Goal: Find specific page/section: Find specific page/section

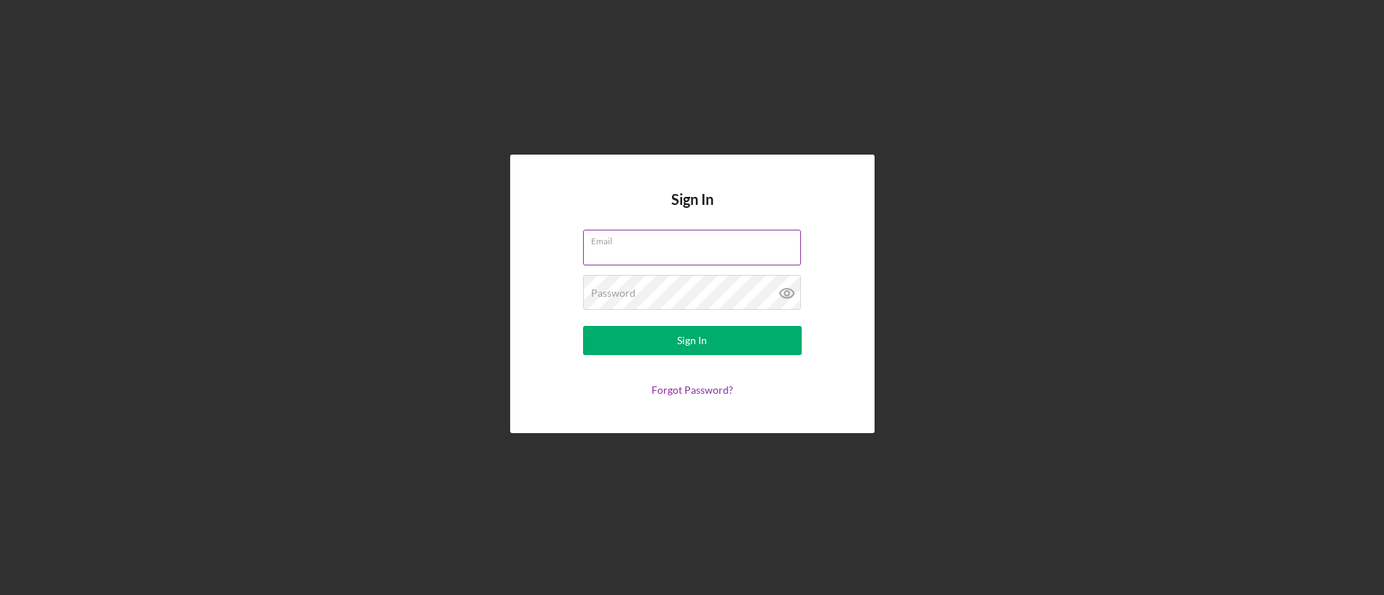
click at [632, 259] on input "Email" at bounding box center [692, 247] width 218 height 35
type input "[EMAIL_ADDRESS][DOMAIN_NAME]"
click at [583, 326] on button "Sign In" at bounding box center [692, 340] width 219 height 29
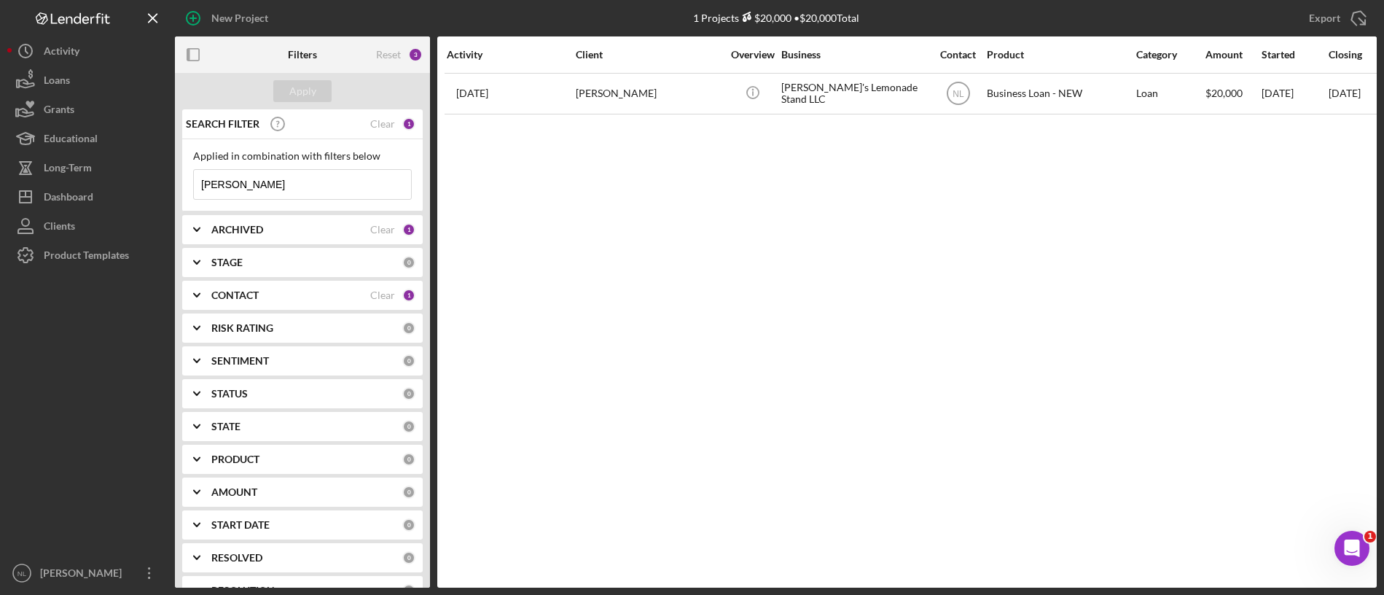
click at [298, 177] on input "[PERSON_NAME]" at bounding box center [302, 184] width 217 height 29
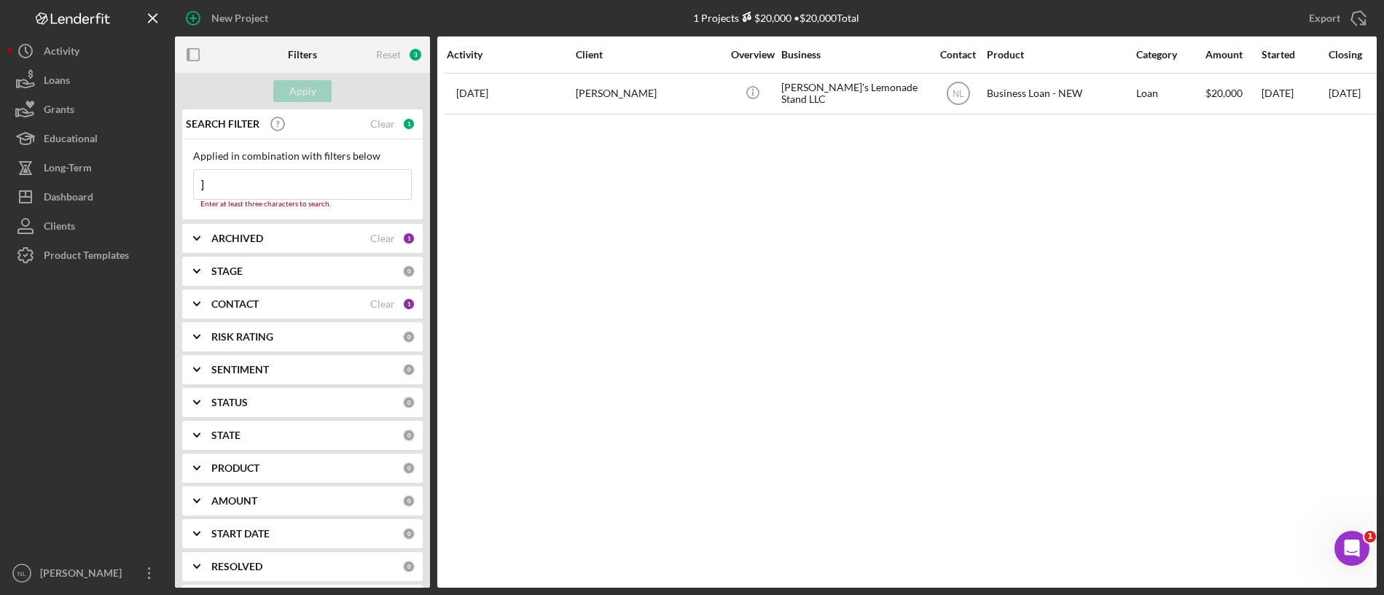
type input "]"
click at [220, 247] on div "ARCHIVED Clear 1" at bounding box center [313, 238] width 204 height 29
click at [200, 321] on input "Archived" at bounding box center [201, 321] width 15 height 15
checkbox input "false"
click at [198, 299] on input "Active" at bounding box center [201, 298] width 15 height 15
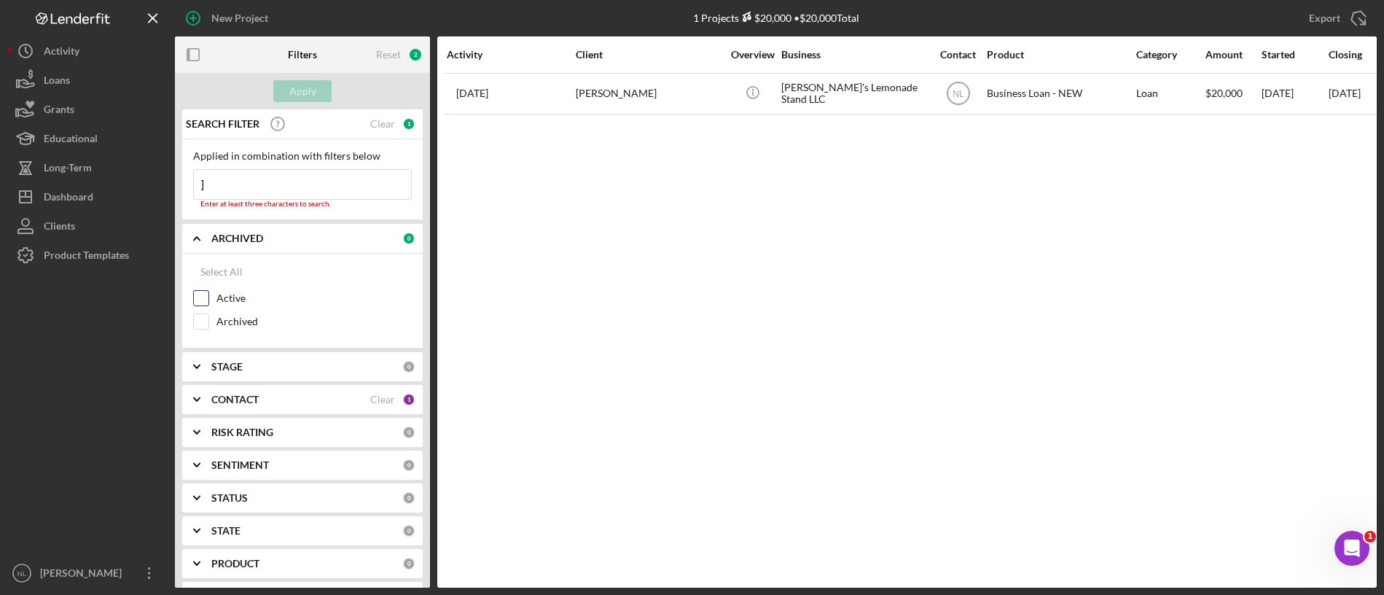
checkbox input "true"
click at [205, 360] on icon "Icon/Expander" at bounding box center [197, 366] width 36 height 36
click at [211, 364] on icon "Icon/Expander" at bounding box center [197, 366] width 36 height 36
click at [215, 404] on b "CONTACT" at bounding box center [234, 399] width 47 height 12
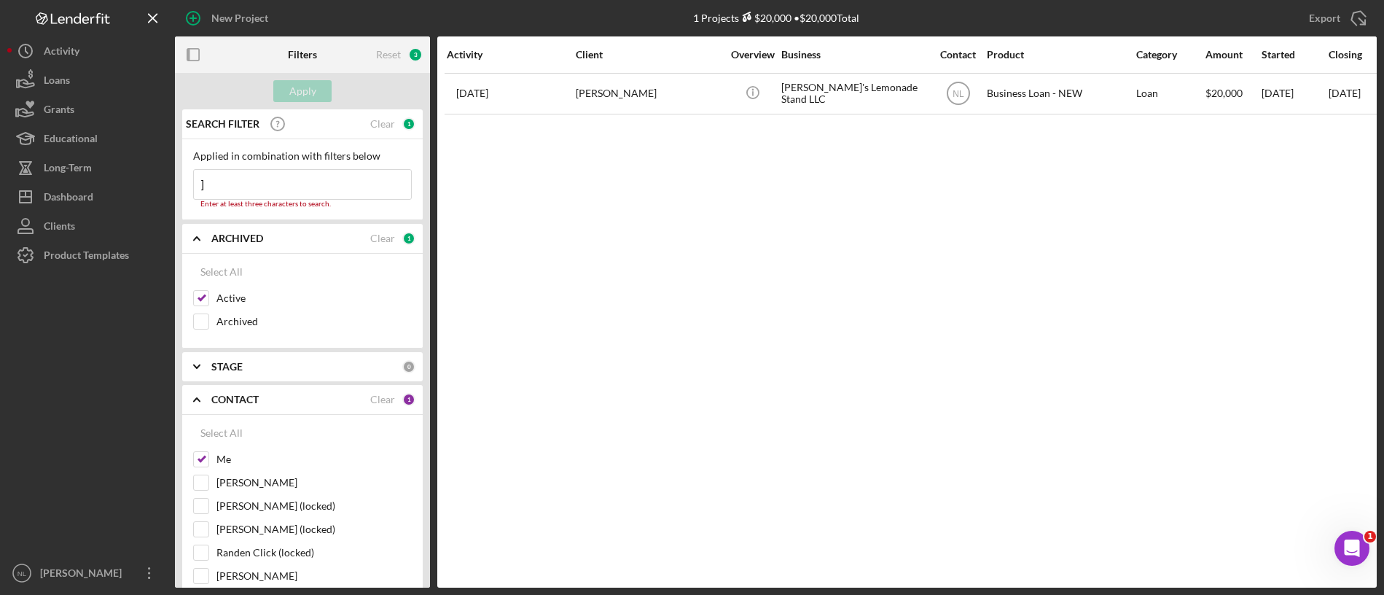
click at [249, 178] on input "]" at bounding box center [302, 184] width 217 height 29
